Goal: Information Seeking & Learning: Learn about a topic

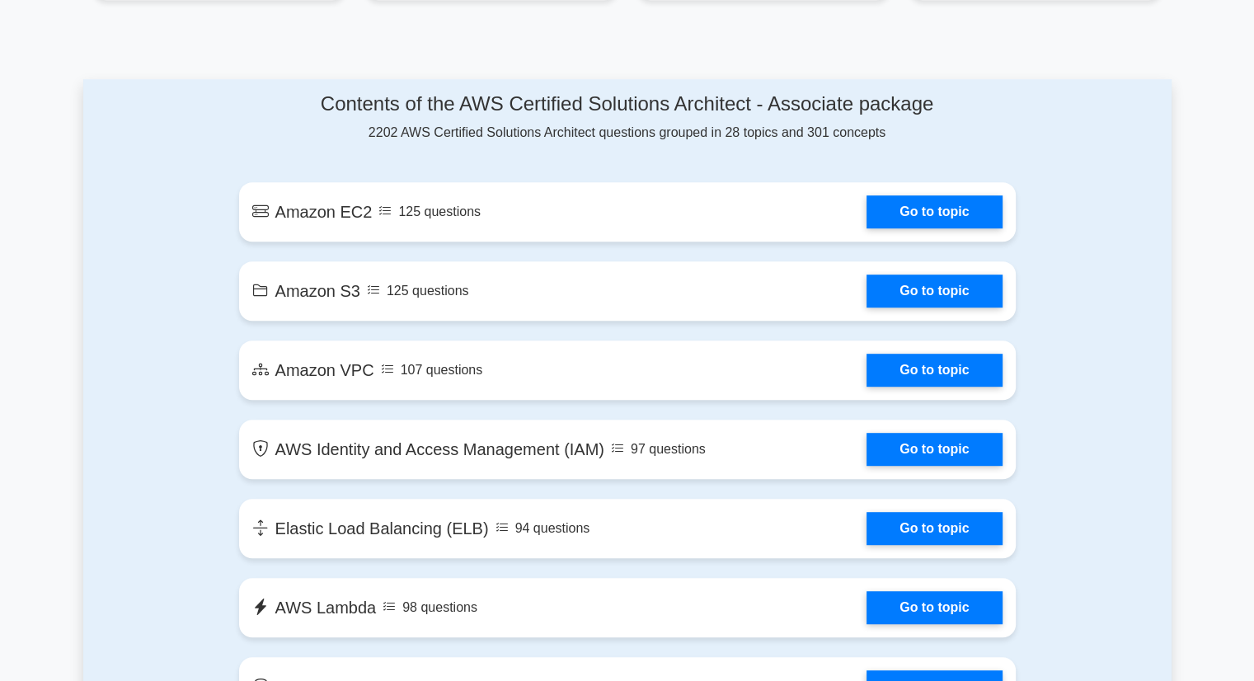
scroll to position [837, 0]
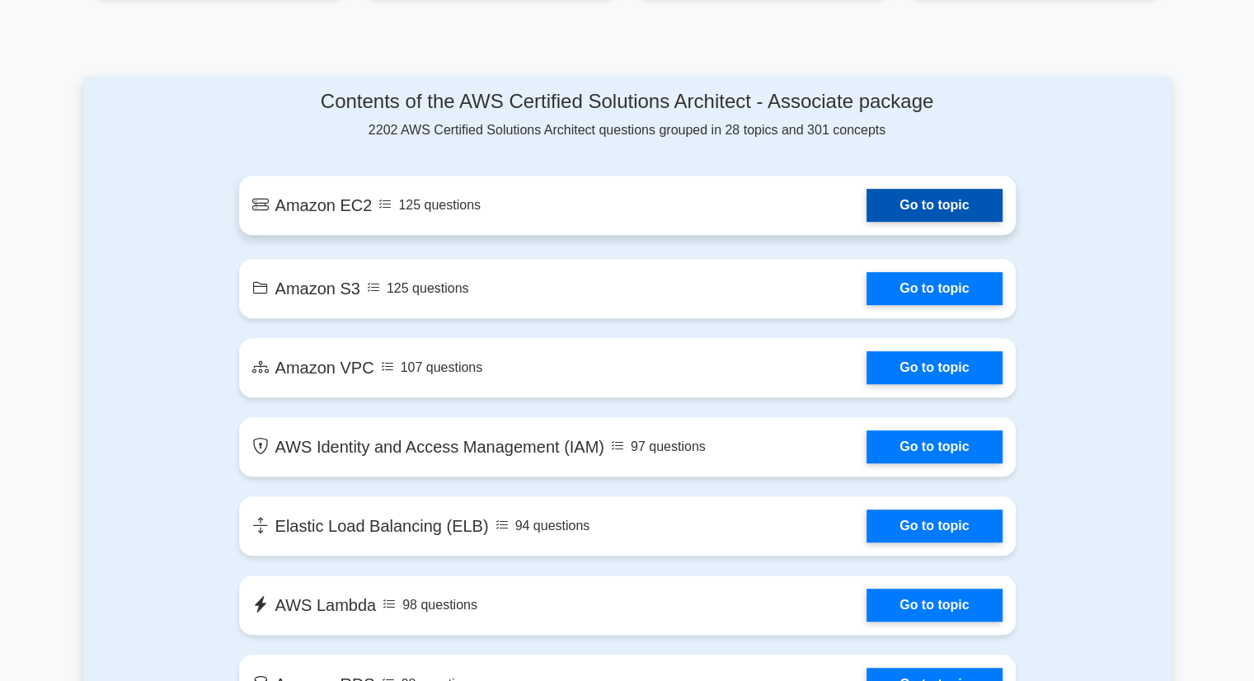
click at [867, 191] on link "Go to topic" at bounding box center [934, 205] width 135 height 33
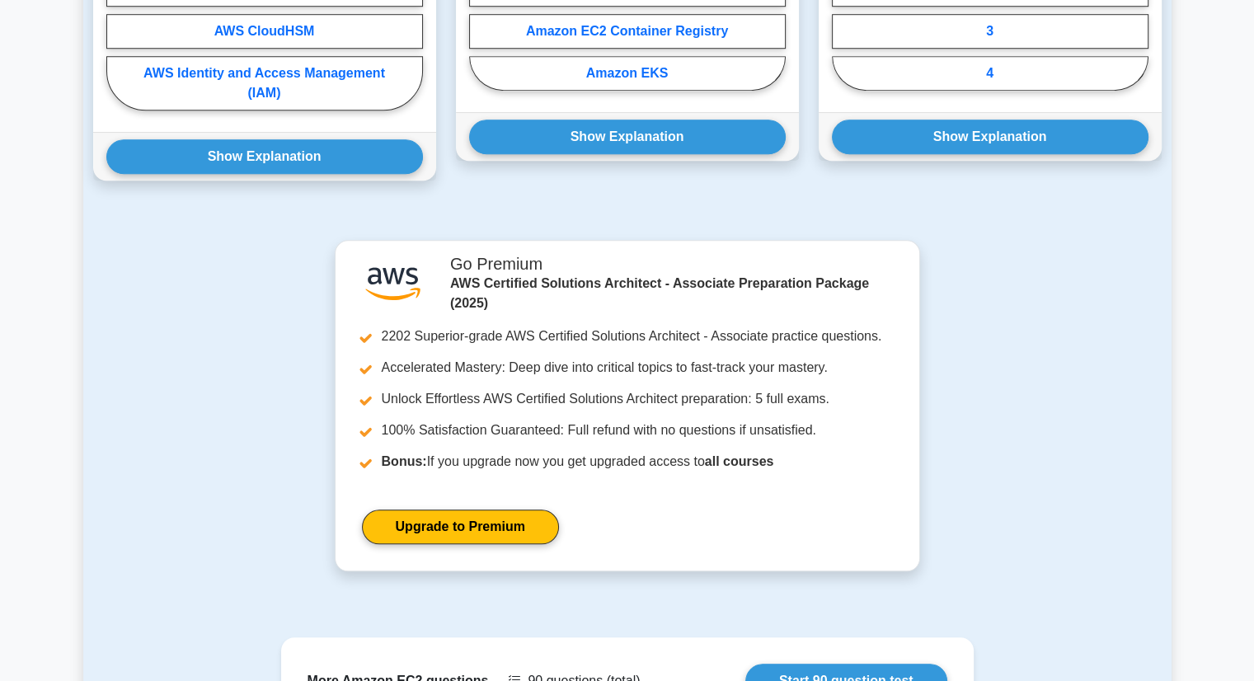
scroll to position [1604, 0]
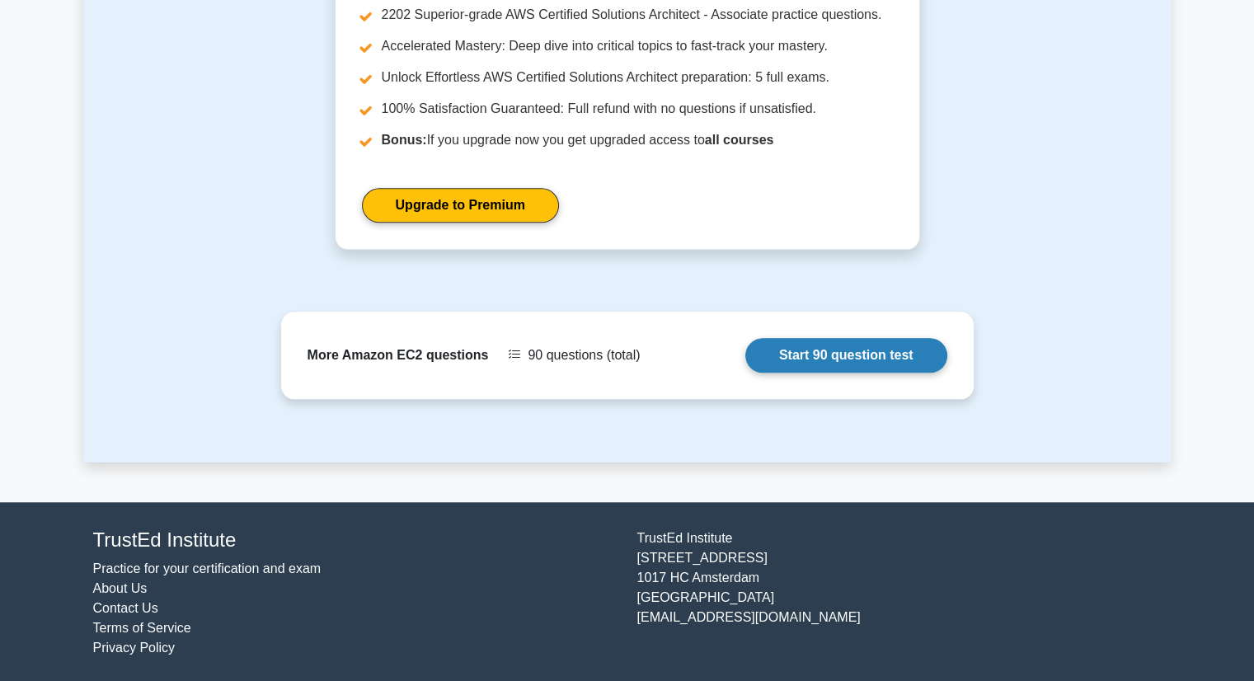
click at [842, 357] on link "Start 90 question test" at bounding box center [847, 355] width 202 height 35
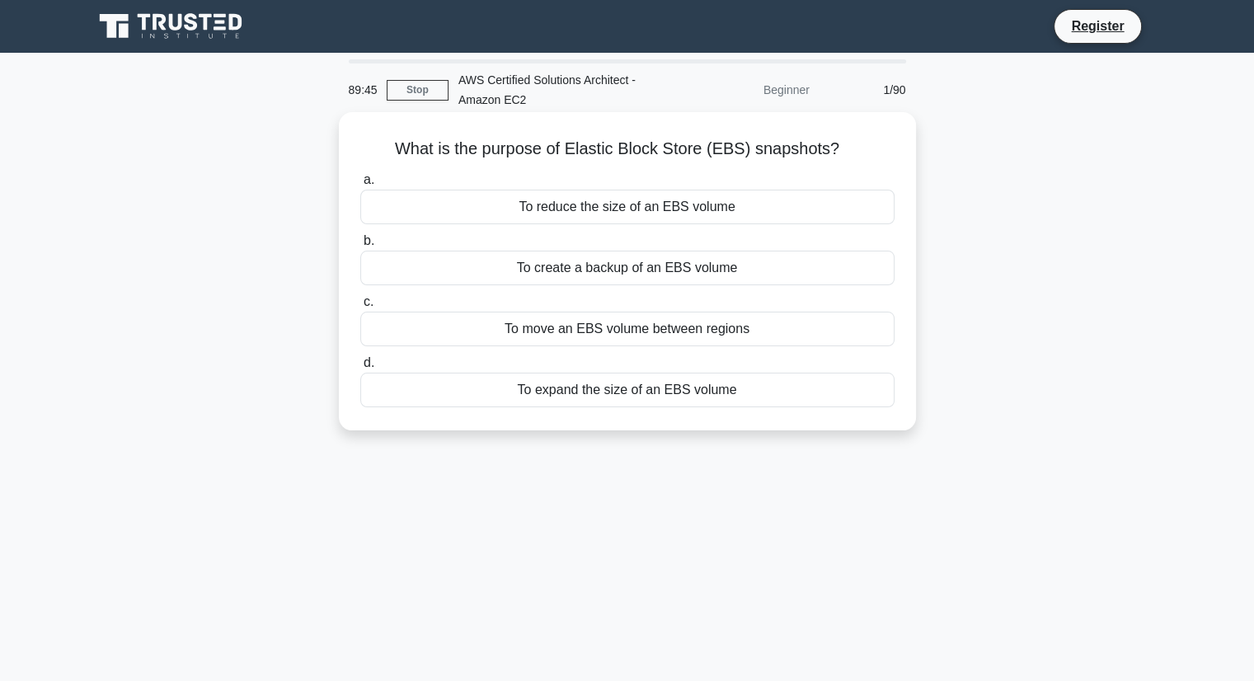
click at [727, 253] on div "To create a backup of an EBS volume" at bounding box center [627, 268] width 534 height 35
click at [360, 247] on input "b. To create a backup of an EBS volume" at bounding box center [360, 241] width 0 height 11
